Goal: Transaction & Acquisition: Purchase product/service

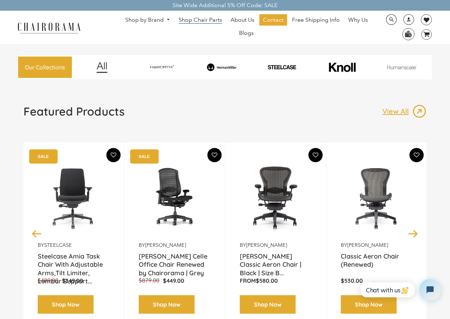
click at [186, 16] on span "Shop Chair Parts" at bounding box center [200, 19] width 43 height 7
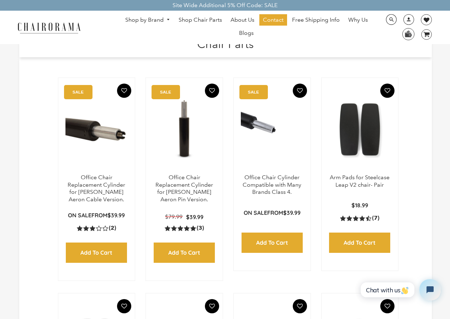
click at [164, 39] on ul "Shop by Brand Haworth Herman Miller Steelcase Knoll Human Scale" at bounding box center [246, 27] width 263 height 26
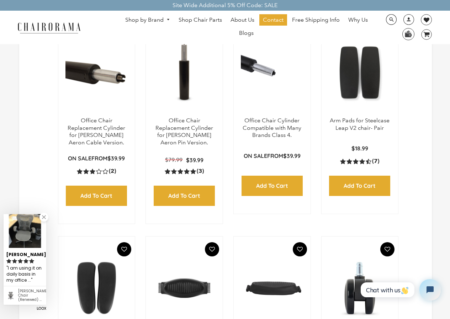
scroll to position [71, 0]
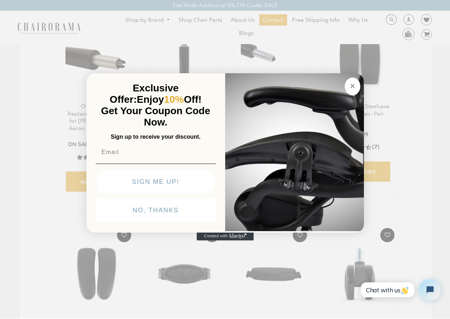
click at [310, 72] on img "POPUP Form" at bounding box center [294, 151] width 139 height 159
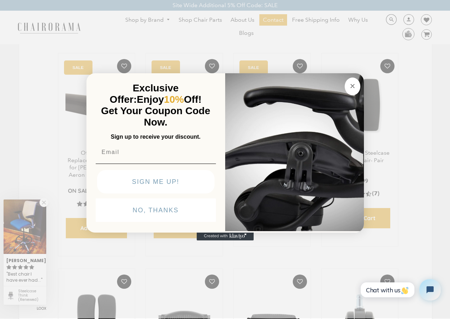
scroll to position [11, 0]
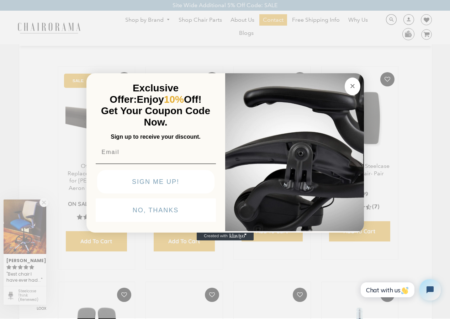
click at [171, 83] on span "Exclusive Offer:" at bounding box center [144, 94] width 69 height 22
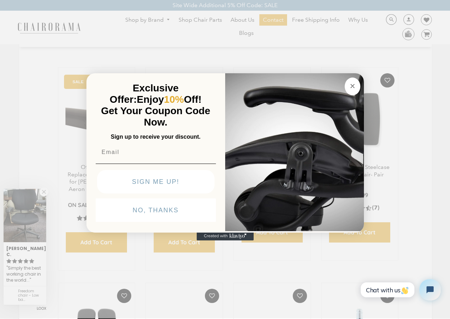
scroll to position [0, 0]
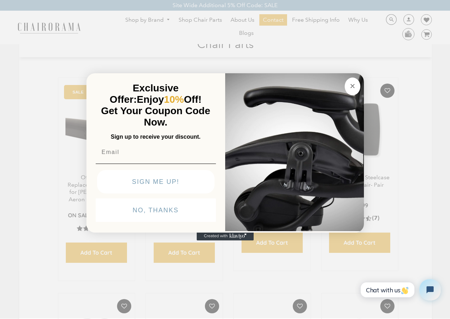
click at [288, 72] on img "POPUP Form" at bounding box center [294, 151] width 139 height 159
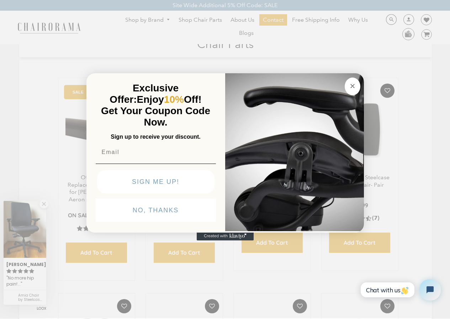
click at [222, 80] on div "Exclusive Offer: Enjoy 10% Off! Get Your Coupon Code Now. Sign up to receive yo…" at bounding box center [160, 152] width 132 height 145
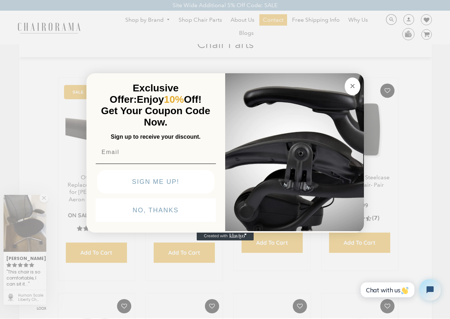
click at [348, 78] on button "Close dialog" at bounding box center [353, 87] width 16 height 18
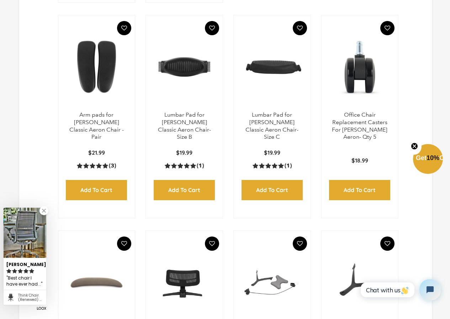
scroll to position [282, 0]
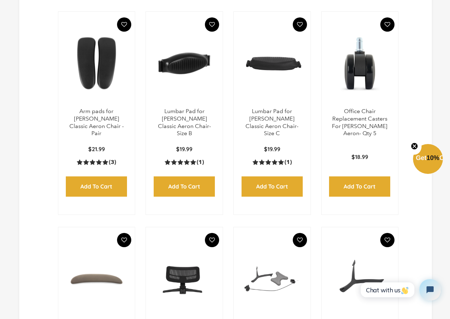
click at [184, 19] on img at bounding box center [184, 63] width 63 height 89
